Goal: Information Seeking & Learning: Learn about a topic

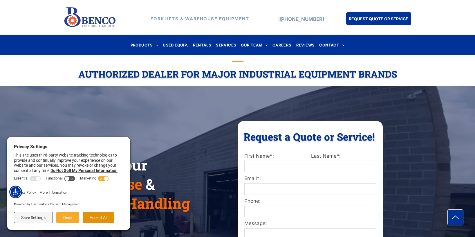
click at [99, 217] on button "Accept All" at bounding box center [99, 217] width 32 height 11
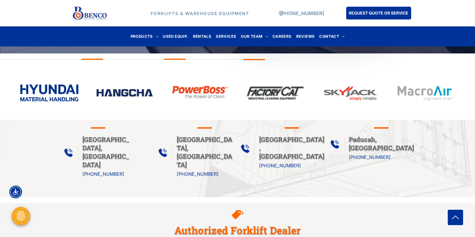
scroll to position [274, 0]
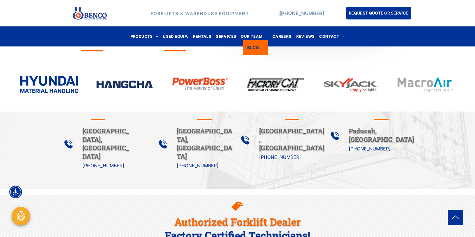
click at [257, 49] on span "BLOG" at bounding box center [253, 47] width 12 height 6
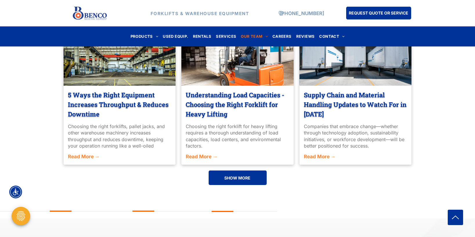
scroll to position [393, 0]
click at [233, 179] on span "SHOW MORE" at bounding box center [237, 177] width 26 height 11
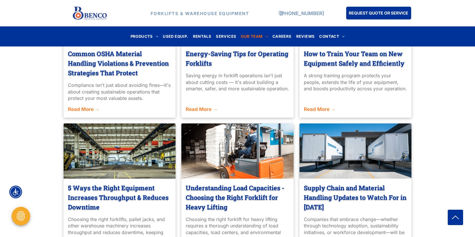
scroll to position [248, 0]
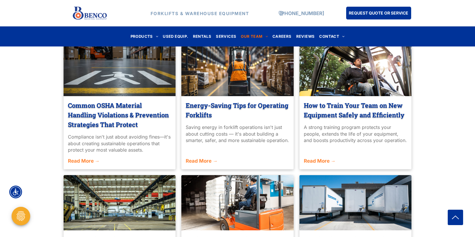
click at [123, 113] on link "Common OSHA Material Handling Violations & Prevention Strategies That Protect" at bounding box center [120, 114] width 104 height 29
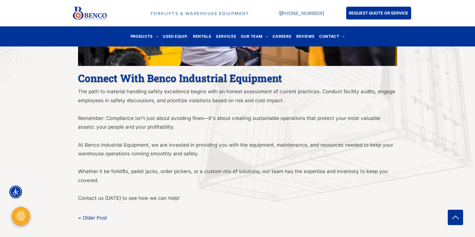
scroll to position [1790, 0]
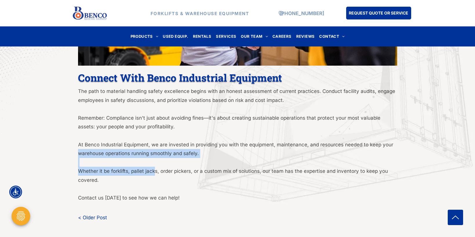
drag, startPoint x: 79, startPoint y: 152, endPoint x: 154, endPoint y: 172, distance: 77.0
click at [154, 172] on div "Connect With Benco Industrial Equipment The path to material handling safety ex…" at bounding box center [237, 135] width 319 height 135
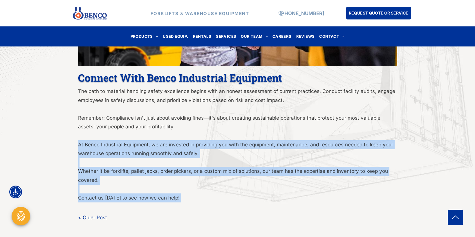
drag, startPoint x: 74, startPoint y: 143, endPoint x: 225, endPoint y: 209, distance: 164.6
copy div "At Benco Industrial Equipment, we are invested in providing you with the equipm…"
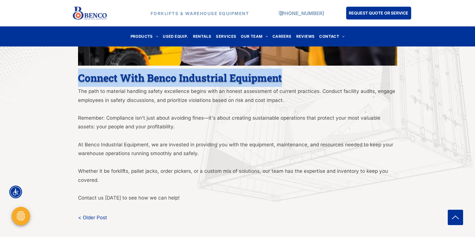
drag, startPoint x: 77, startPoint y: 77, endPoint x: 318, endPoint y: 72, distance: 240.8
copy span "Connect With Benco Industrial Equipment"
